Goal: Information Seeking & Learning: Learn about a topic

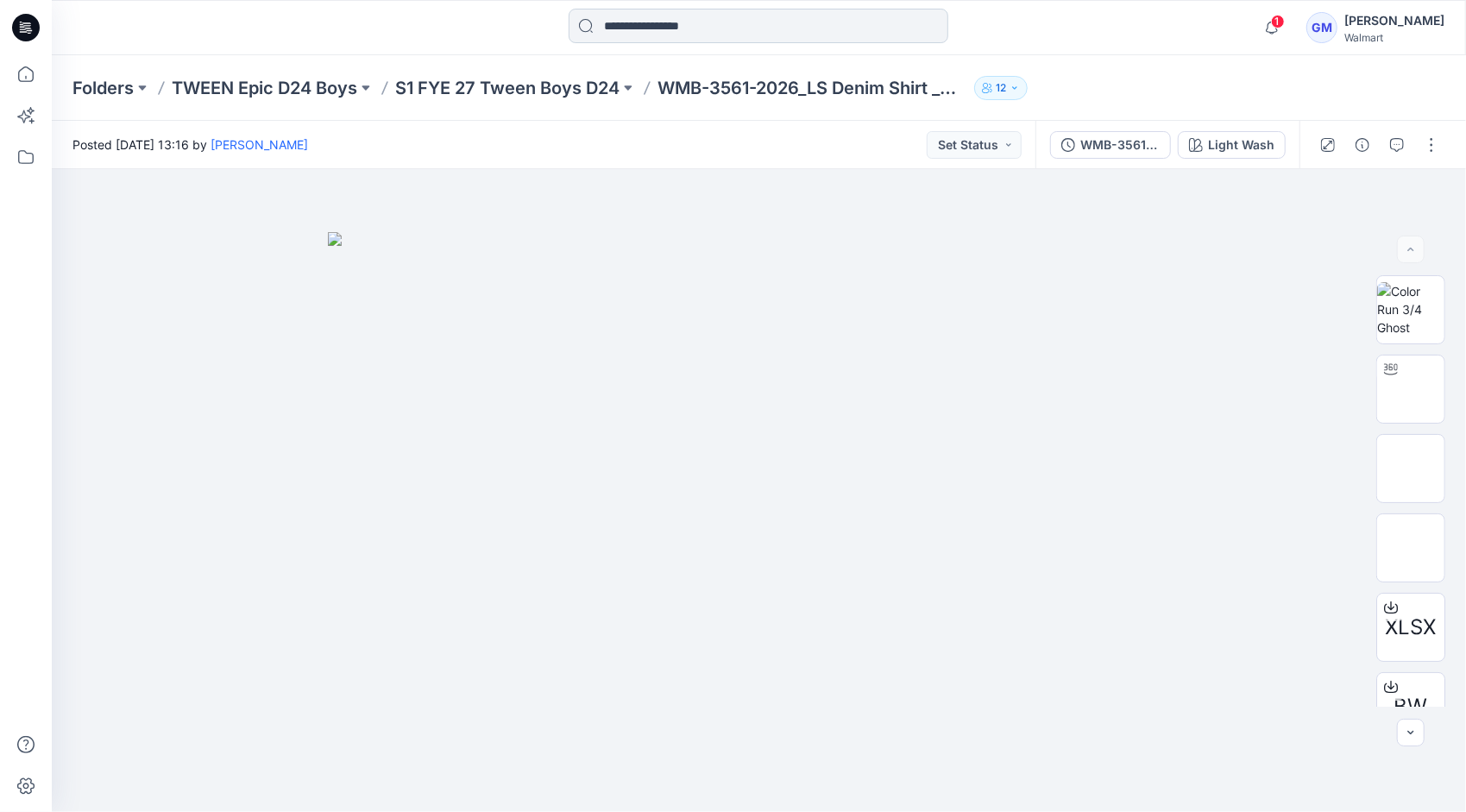
drag, startPoint x: 0, startPoint y: 0, endPoint x: 627, endPoint y: 40, distance: 628.3
click at [627, 40] on input at bounding box center [759, 26] width 380 height 34
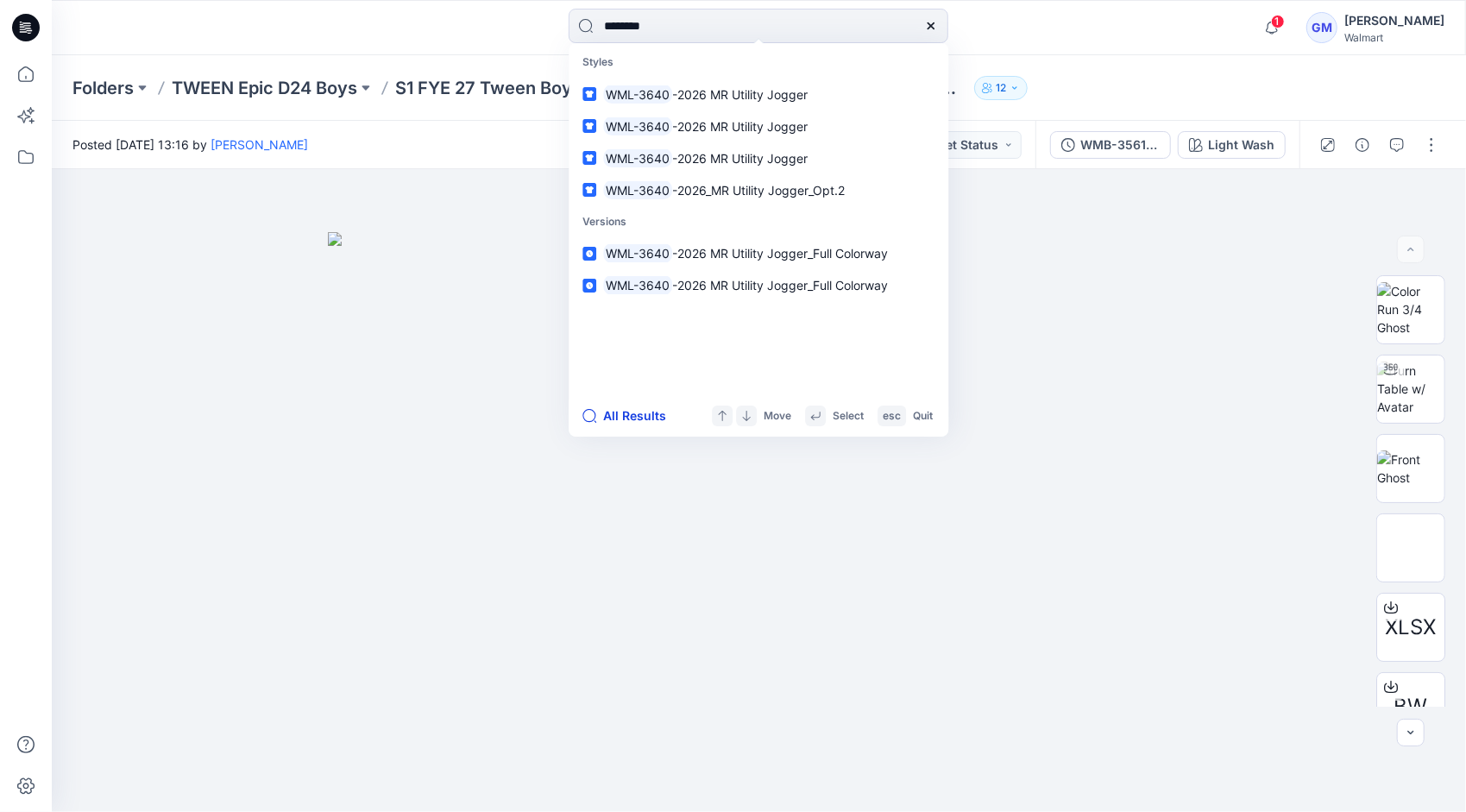
type input "********"
click at [629, 414] on button "All Results" at bounding box center [630, 416] width 95 height 21
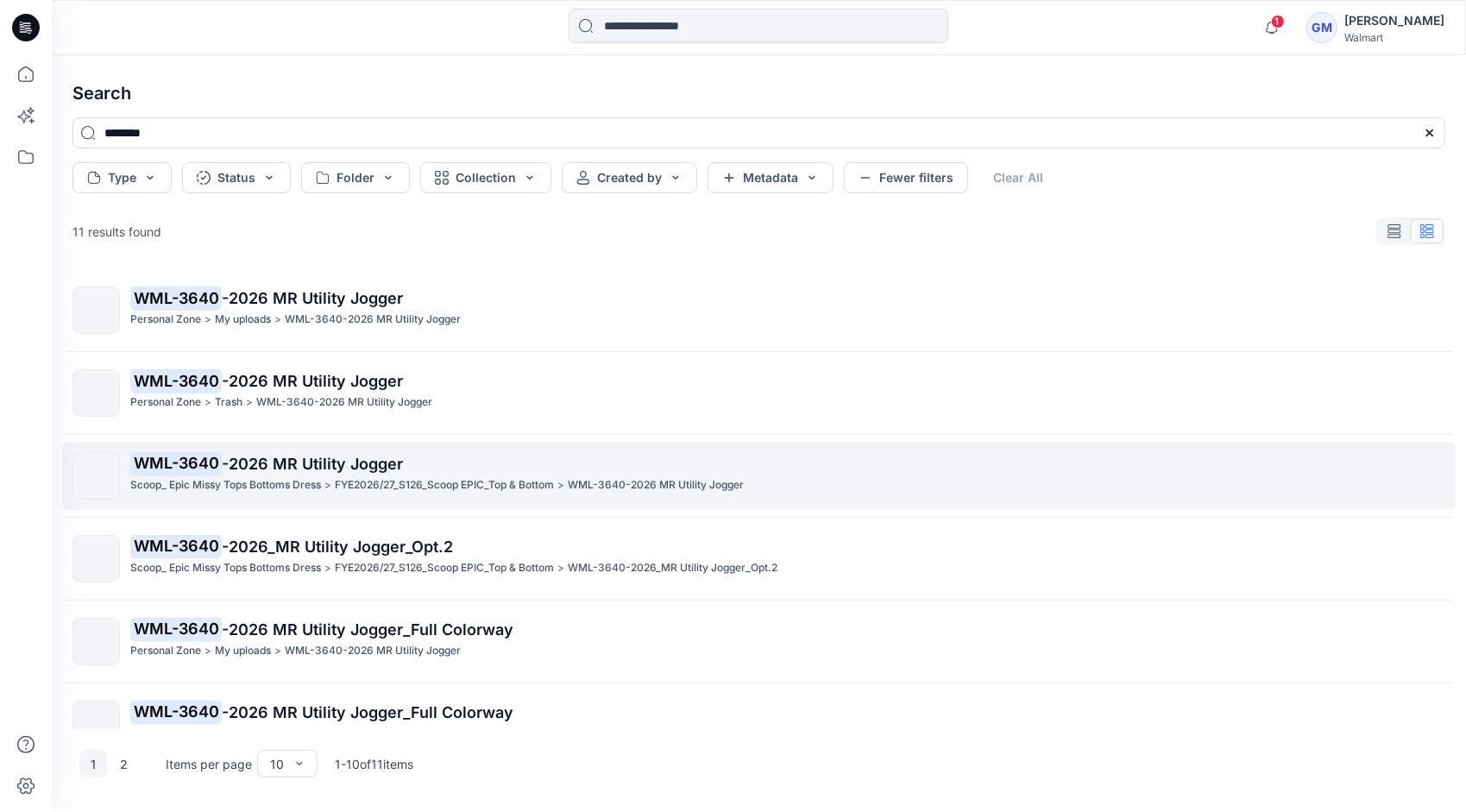
click at [428, 457] on p "WML-3640 -2026 MR Utility Jogger" at bounding box center [788, 464] width 1315 height 24
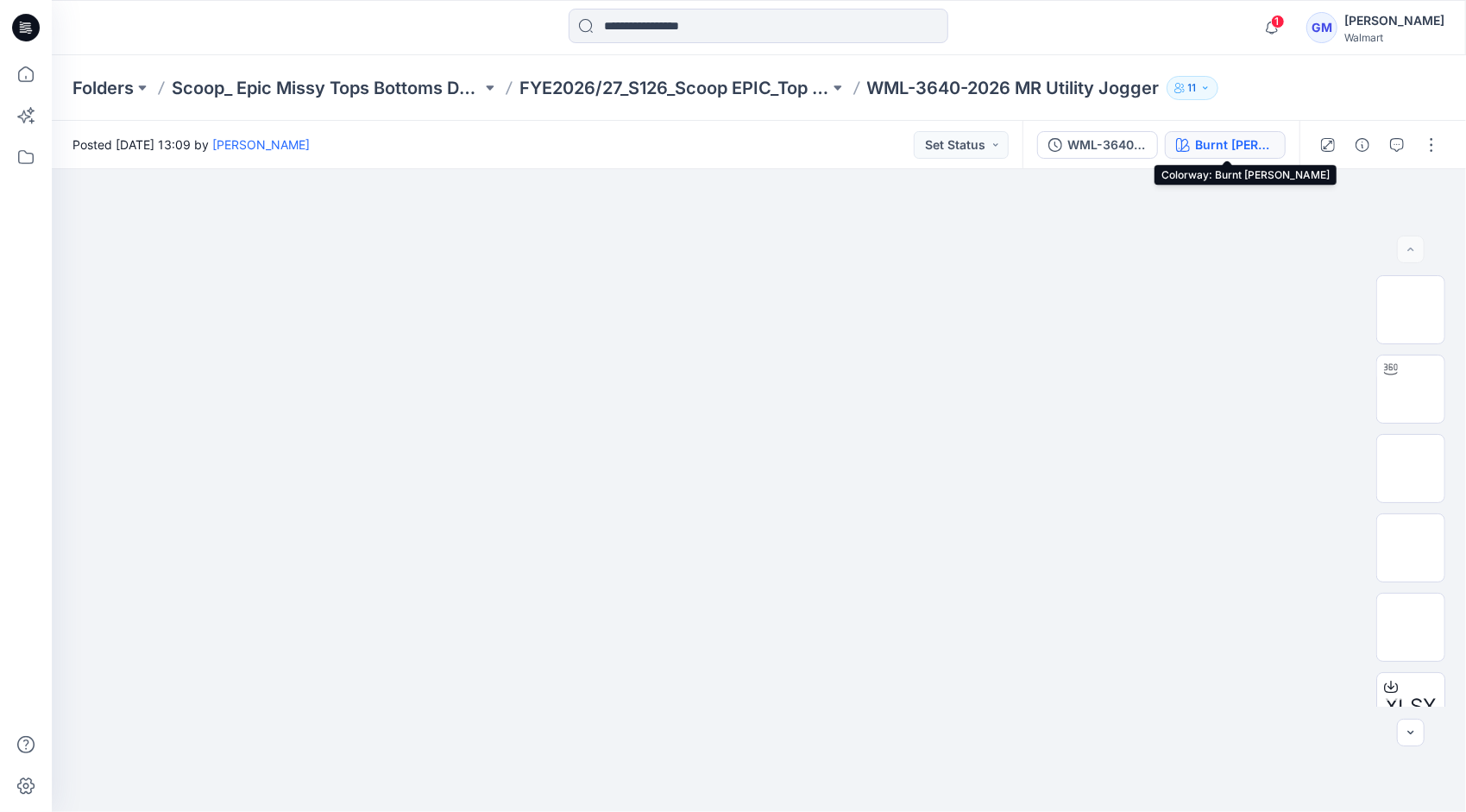
click at [1213, 142] on div "Burnt [PERSON_NAME]" at bounding box center [1235, 145] width 79 height 19
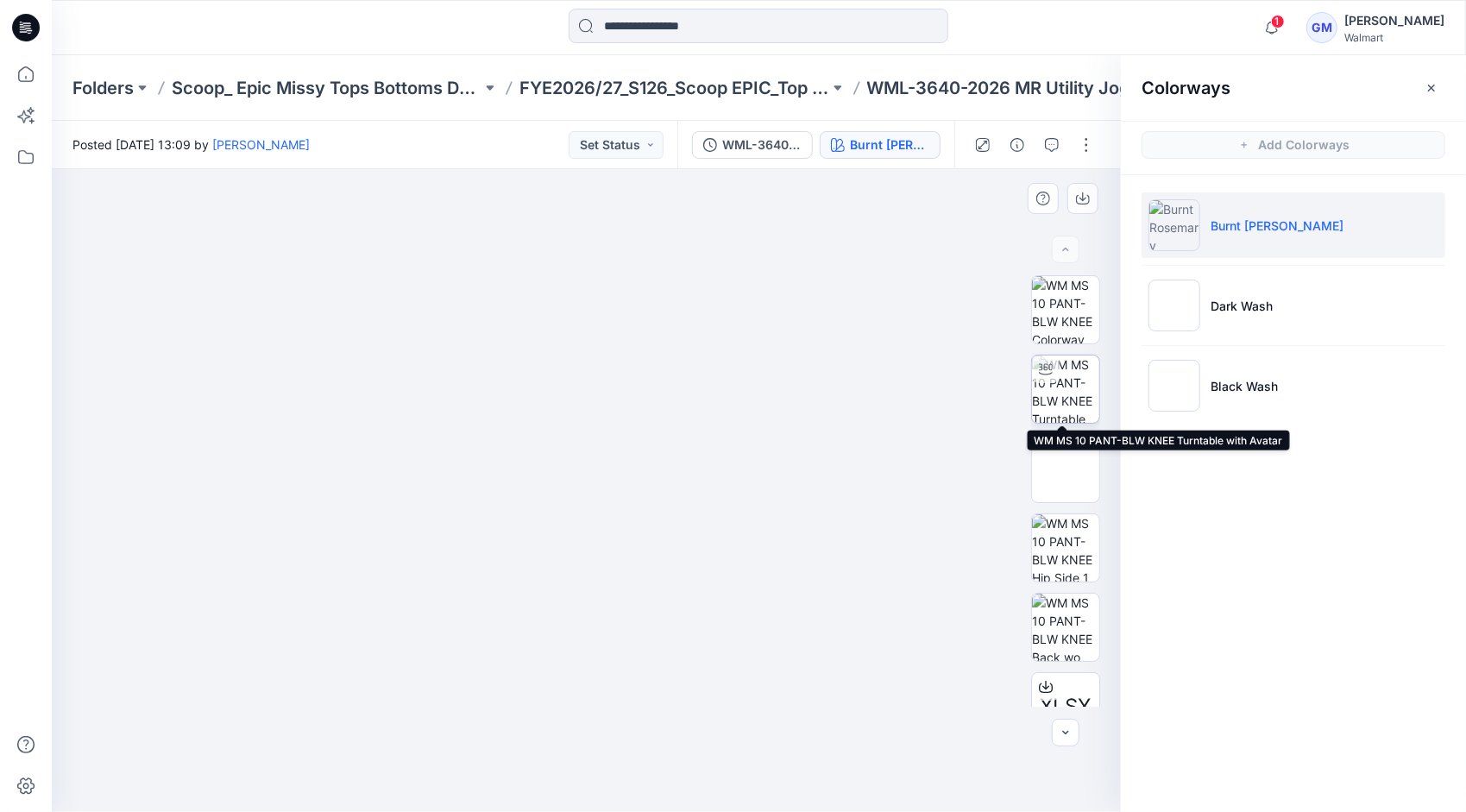
click at [1077, 377] on img at bounding box center [1066, 389] width 67 height 67
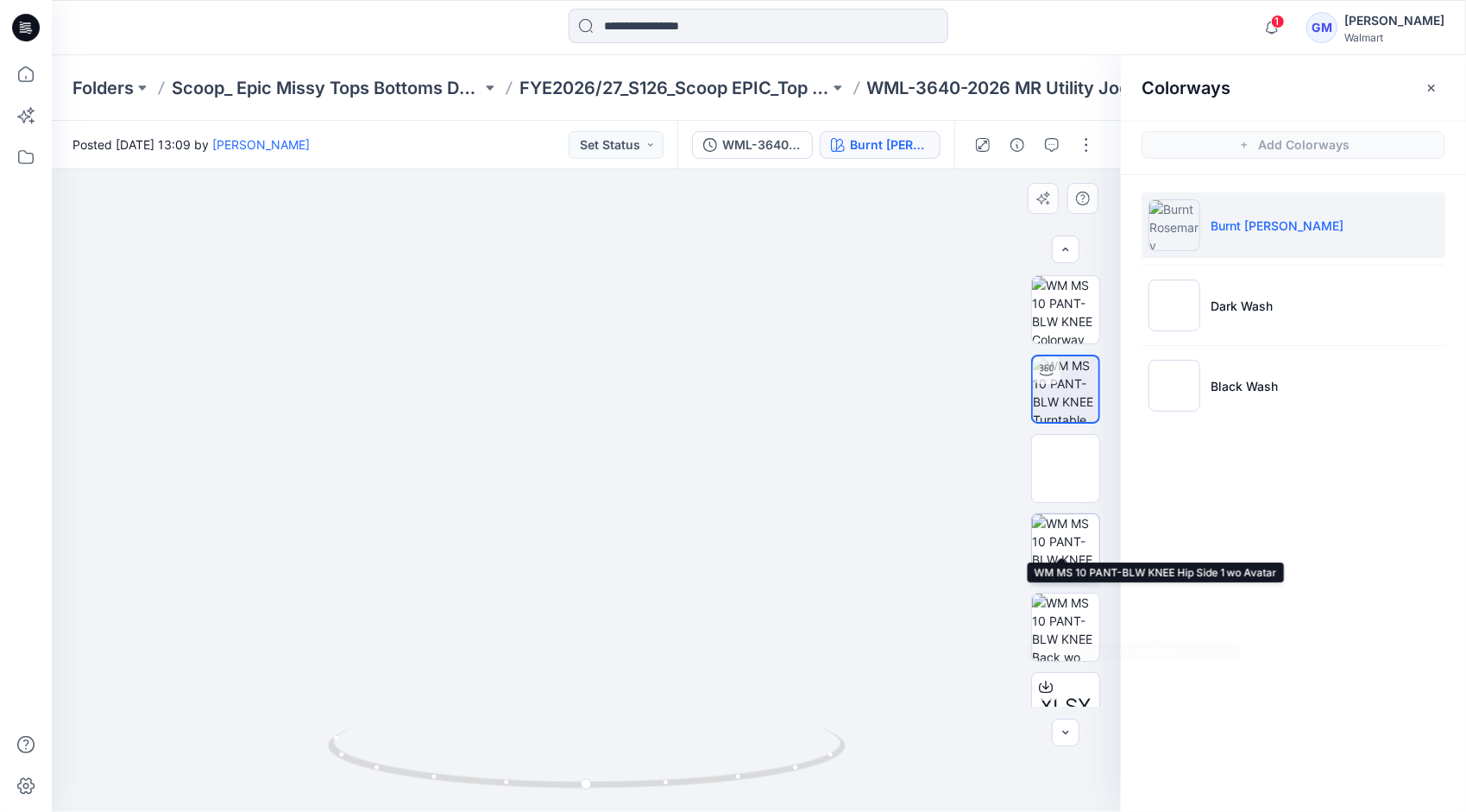
scroll to position [113, 0]
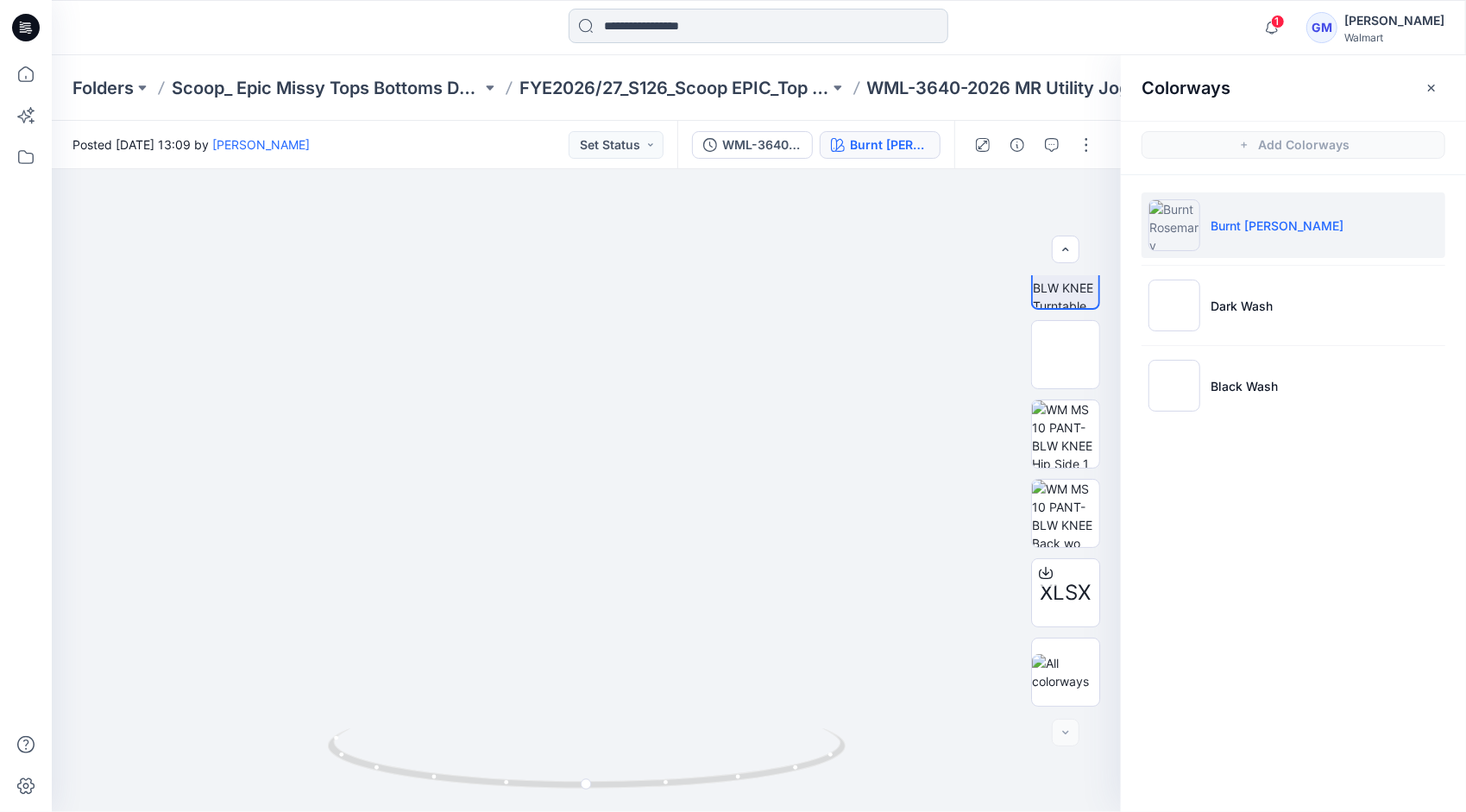
click at [860, 33] on input at bounding box center [759, 26] width 380 height 34
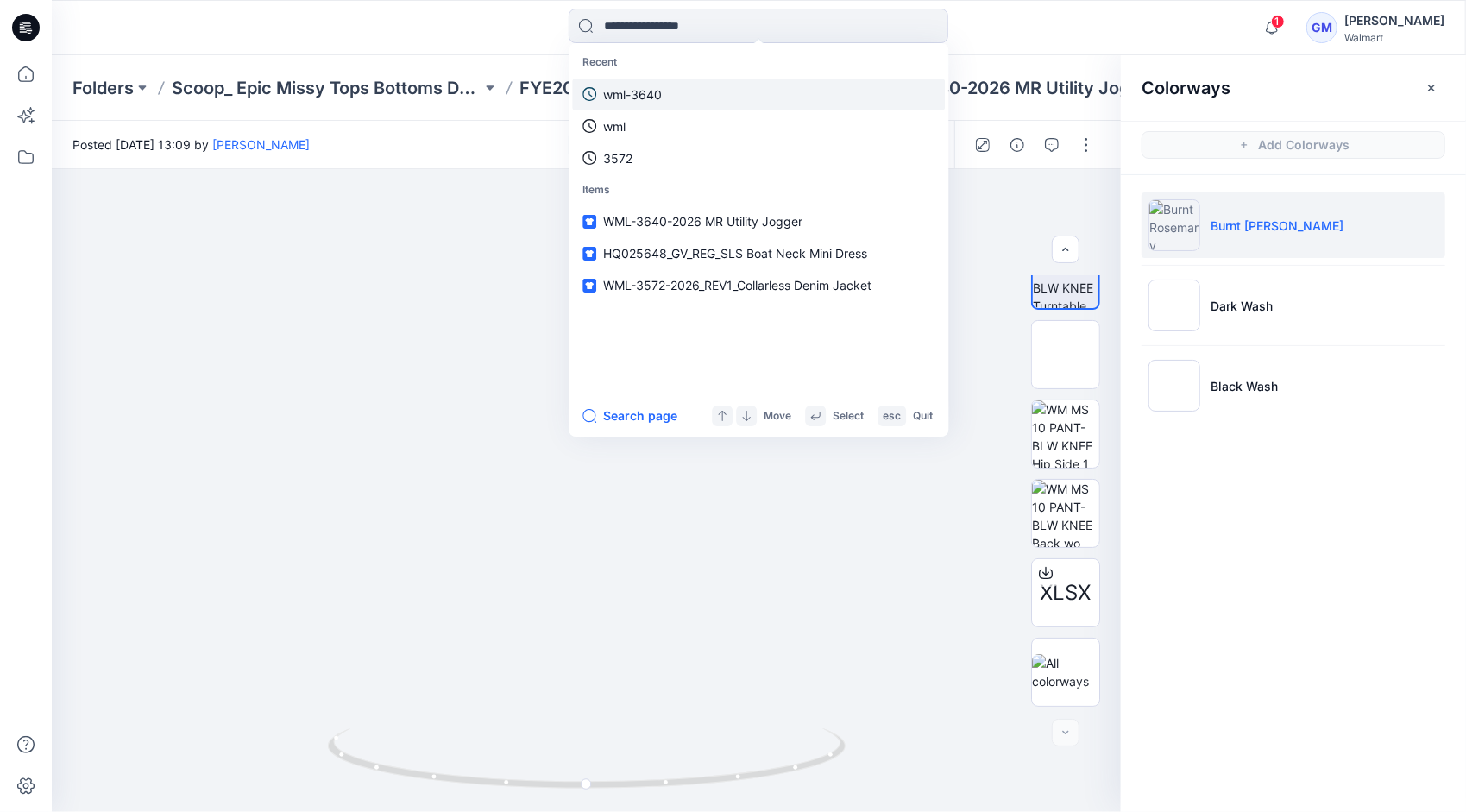
click at [696, 88] on link "wml-3640" at bounding box center [759, 94] width 373 height 32
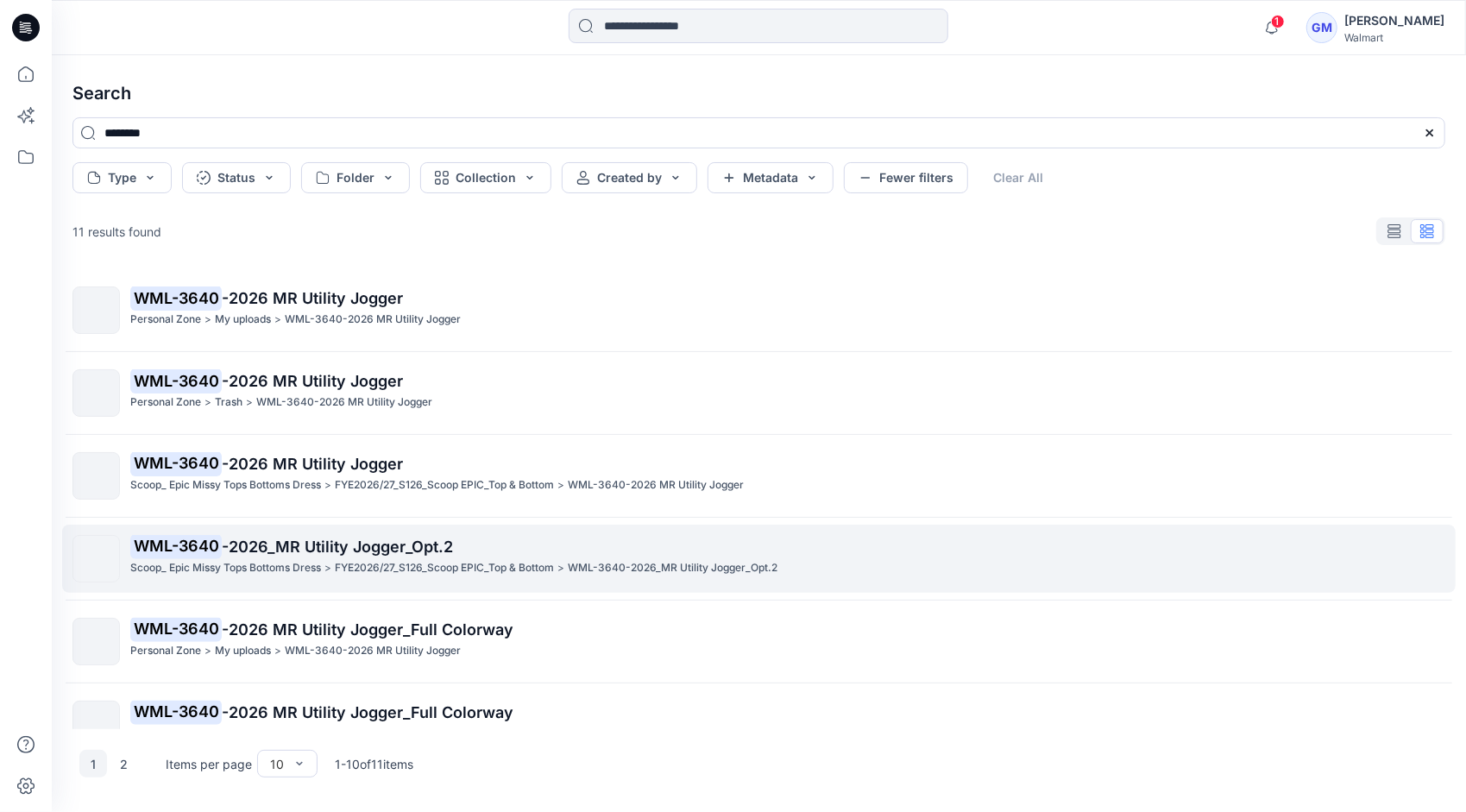
click at [436, 560] on p "FYE2026/27_S126_Scoop EPIC_Top & Bottom" at bounding box center [444, 567] width 219 height 18
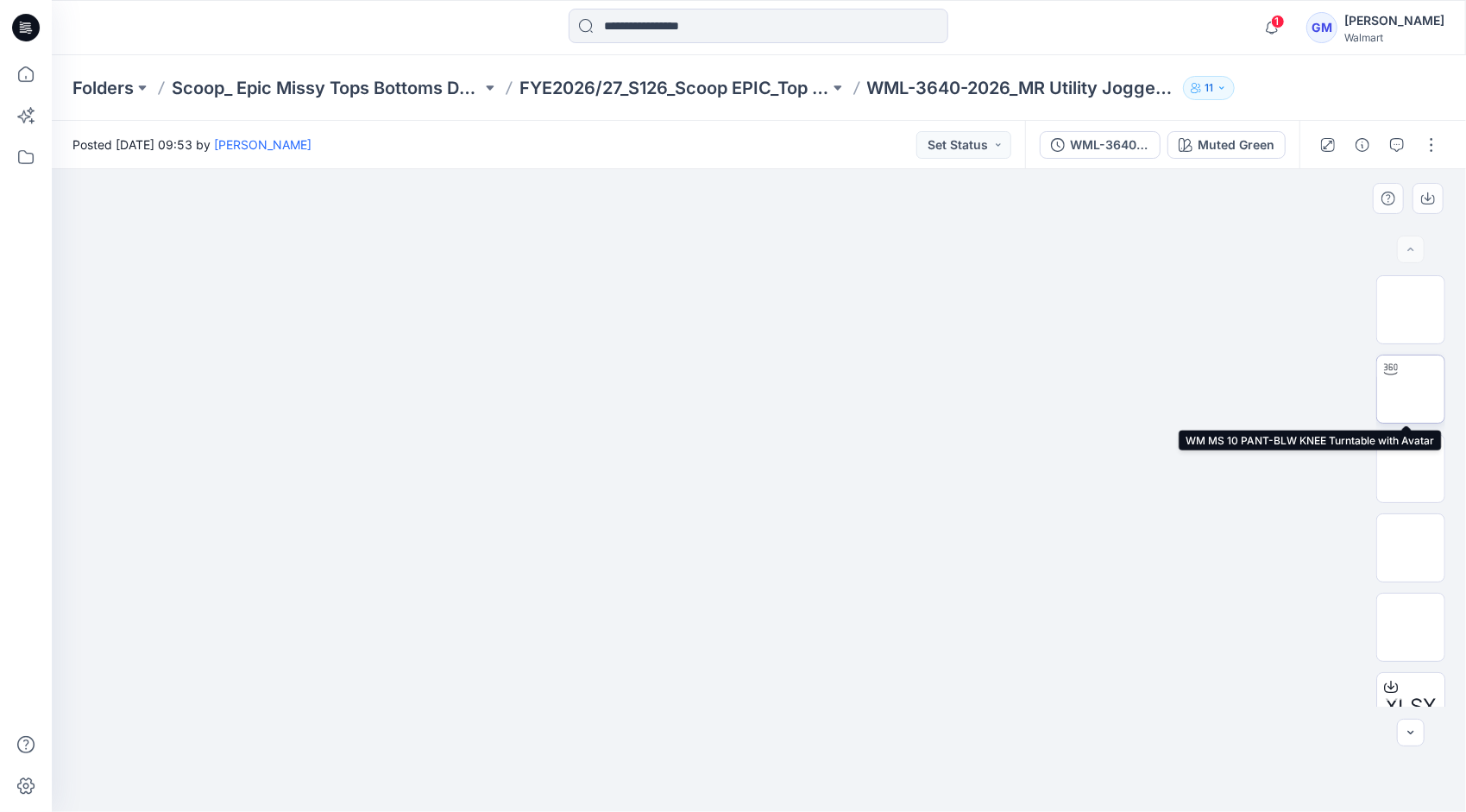
click at [1411, 389] on img at bounding box center [1411, 389] width 0 height 0
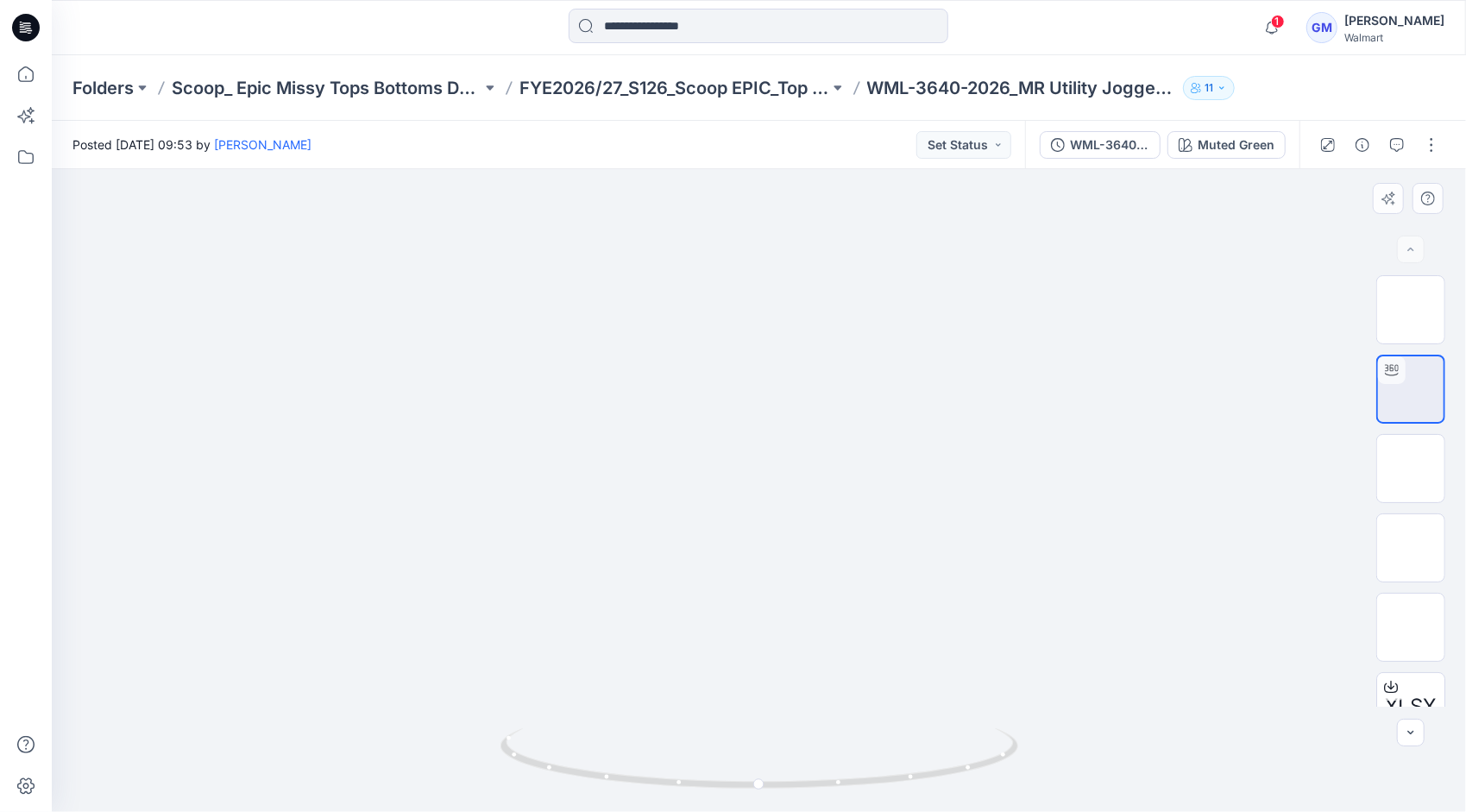
drag, startPoint x: 824, startPoint y: 523, endPoint x: 838, endPoint y: 311, distance: 212.5
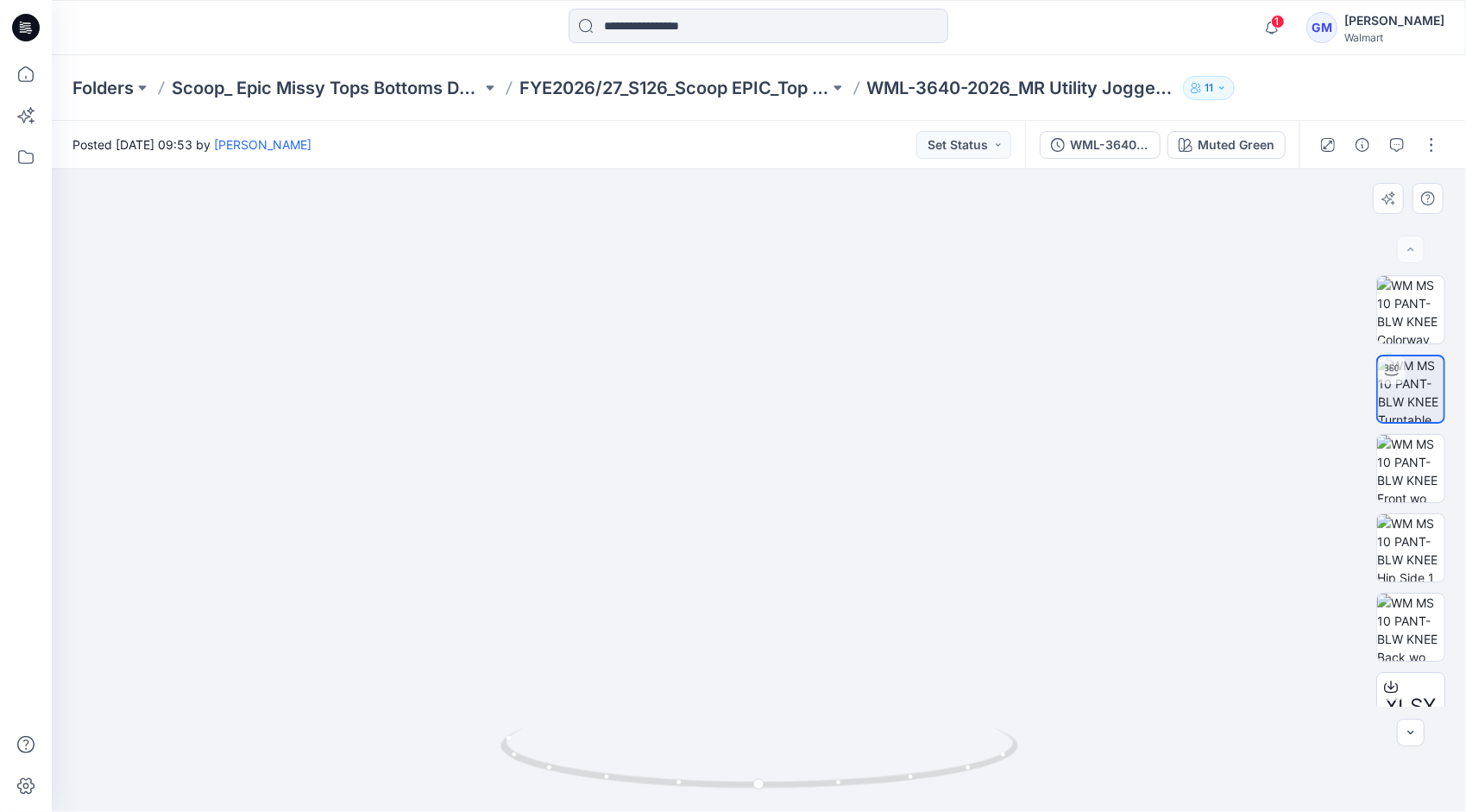
click at [838, 311] on img at bounding box center [773, 186] width 1453 height 1253
drag, startPoint x: 777, startPoint y: 564, endPoint x: 779, endPoint y: 427, distance: 137.0
click at [779, 427] on img at bounding box center [759, 231] width 1188 height 1161
